Goal: Information Seeking & Learning: Check status

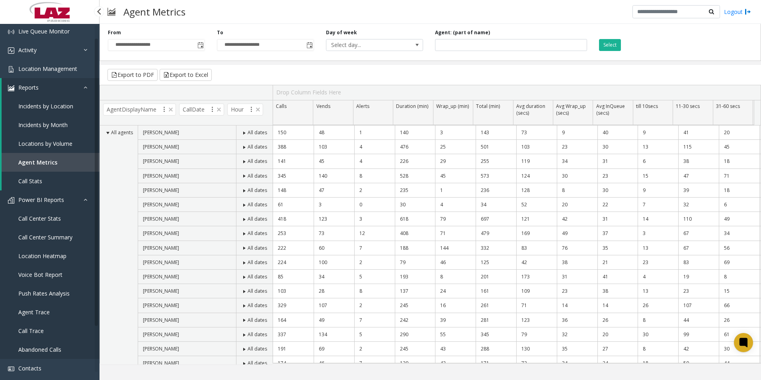
scroll to position [40, 0]
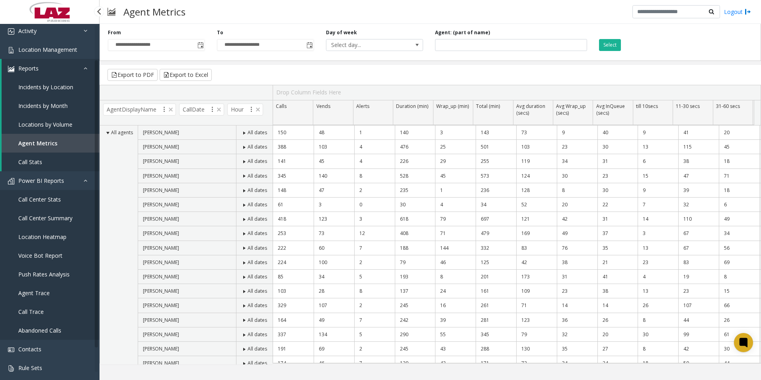
click at [49, 215] on span "Call Center Summary" at bounding box center [45, 218] width 54 height 8
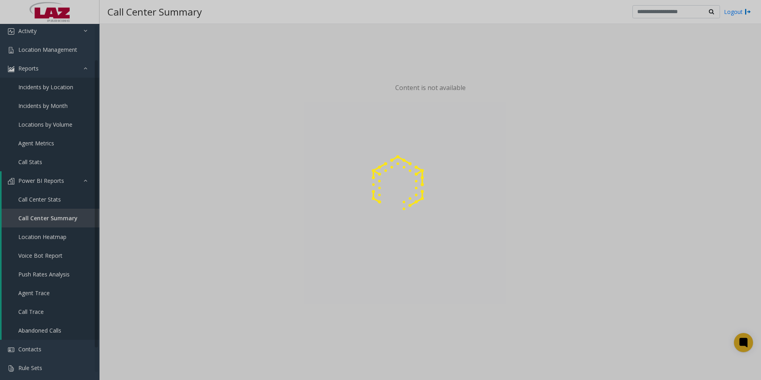
click at [81, 67] on div at bounding box center [380, 190] width 761 height 380
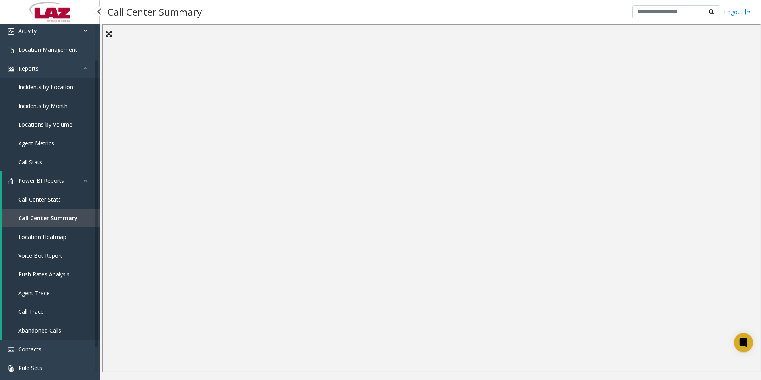
click at [54, 193] on link "Call Center Stats" at bounding box center [51, 199] width 98 height 19
click at [58, 221] on span "Call Center Summary" at bounding box center [45, 218] width 54 height 8
click at [56, 199] on span "Call Center Stats" at bounding box center [39, 200] width 43 height 8
click at [59, 217] on span "Call Center Summary" at bounding box center [45, 218] width 54 height 8
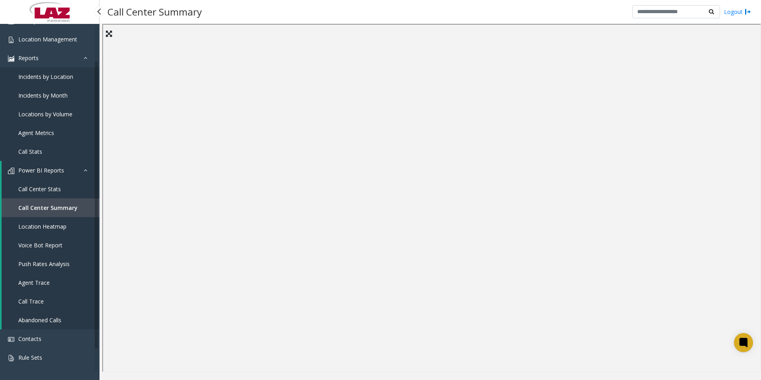
scroll to position [68, 0]
